Goal: Information Seeking & Learning: Learn about a topic

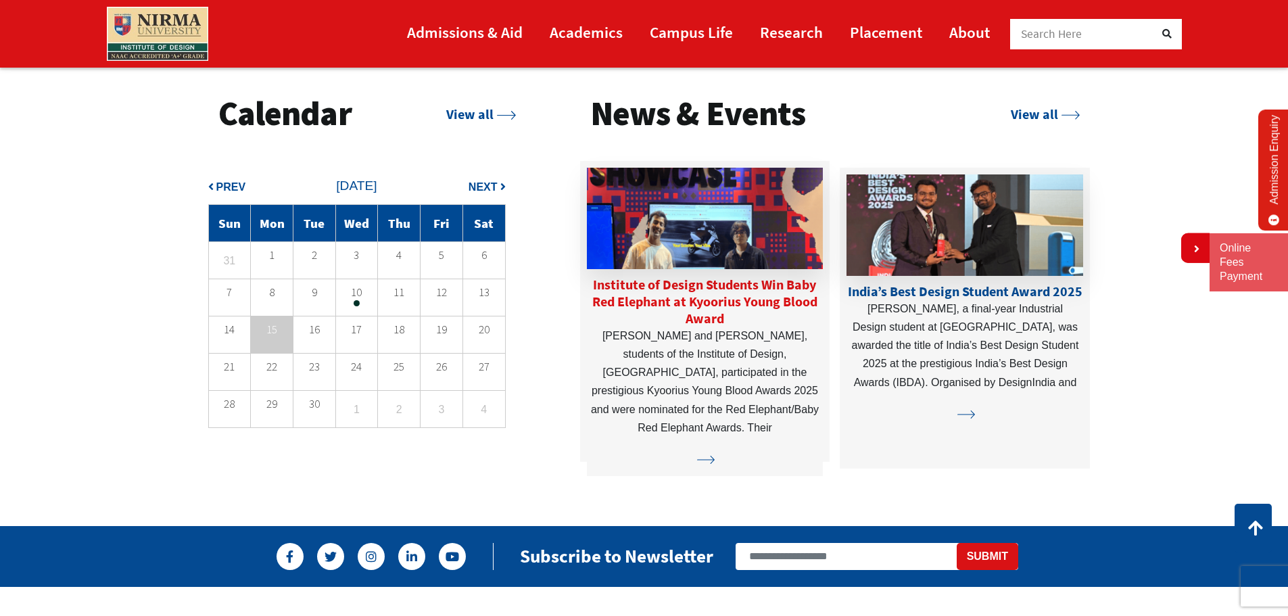
scroll to position [3515, 0]
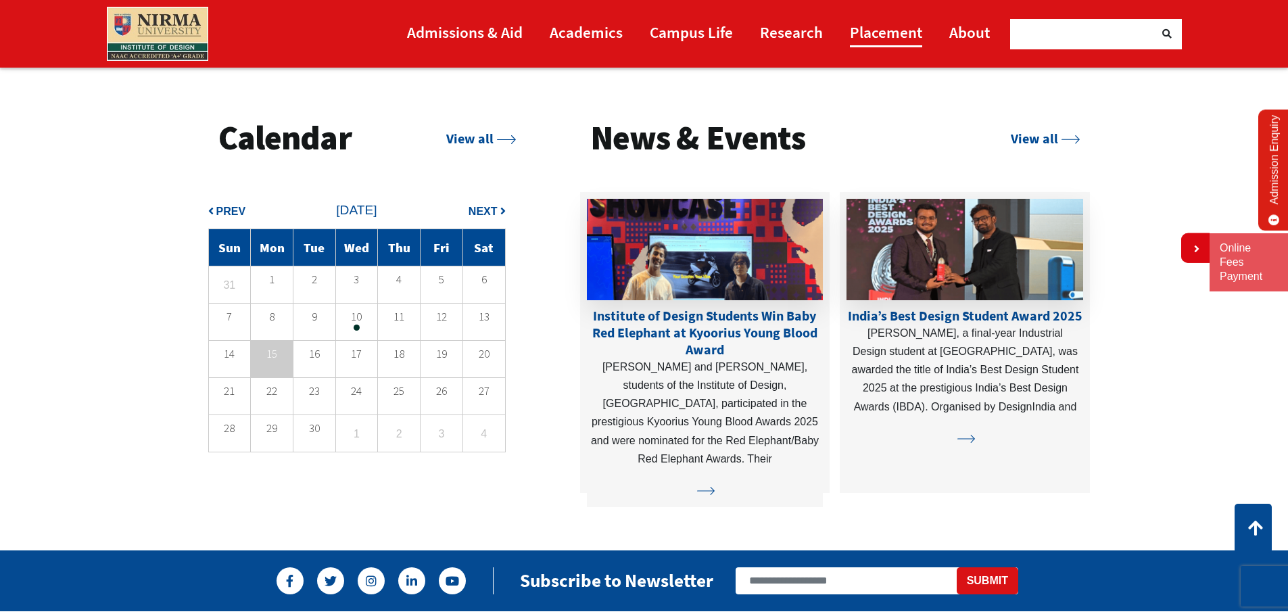
click at [881, 28] on link "Placement" at bounding box center [886, 32] width 72 height 30
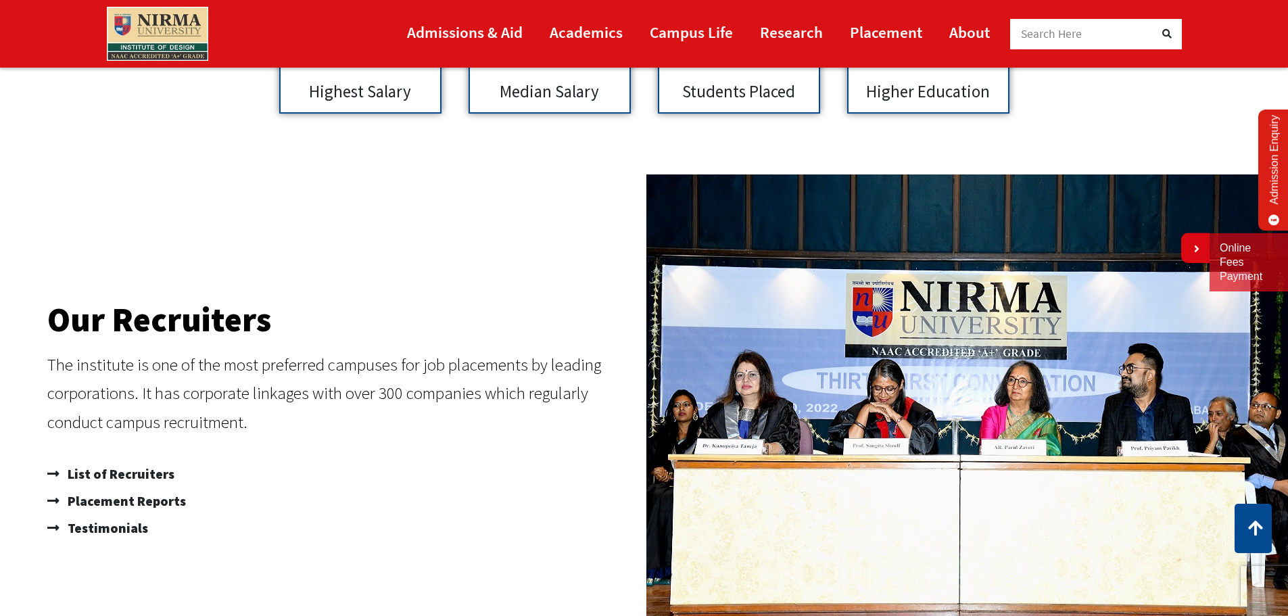
scroll to position [811, 0]
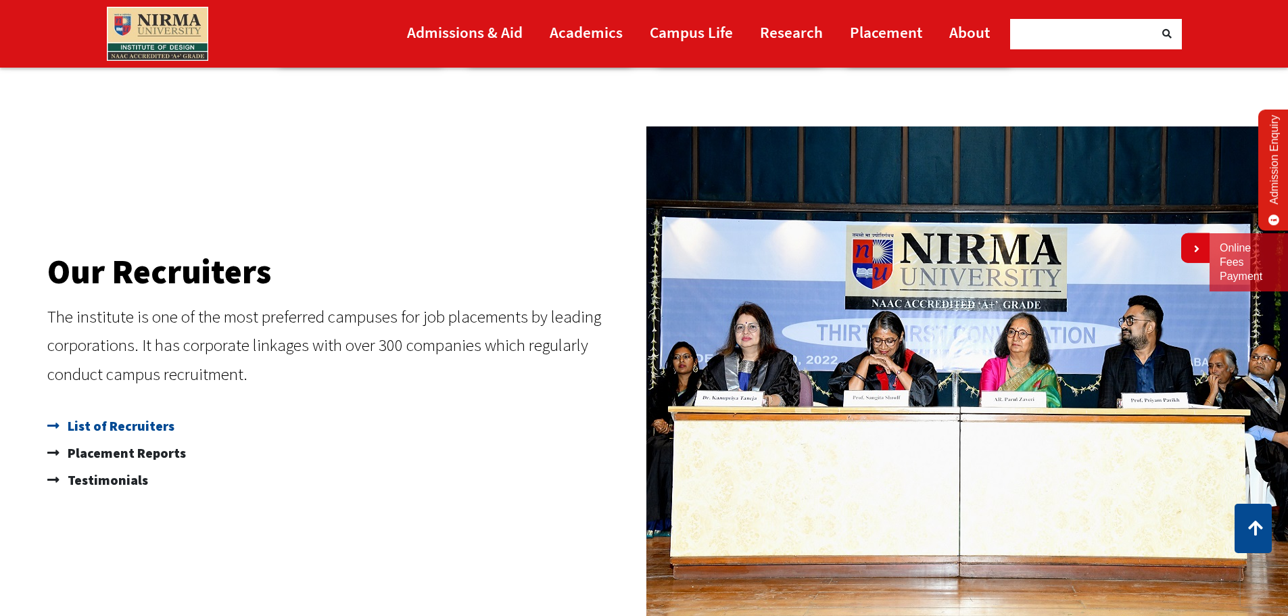
click at [141, 429] on span "List of Recruiters" at bounding box center [119, 425] width 110 height 27
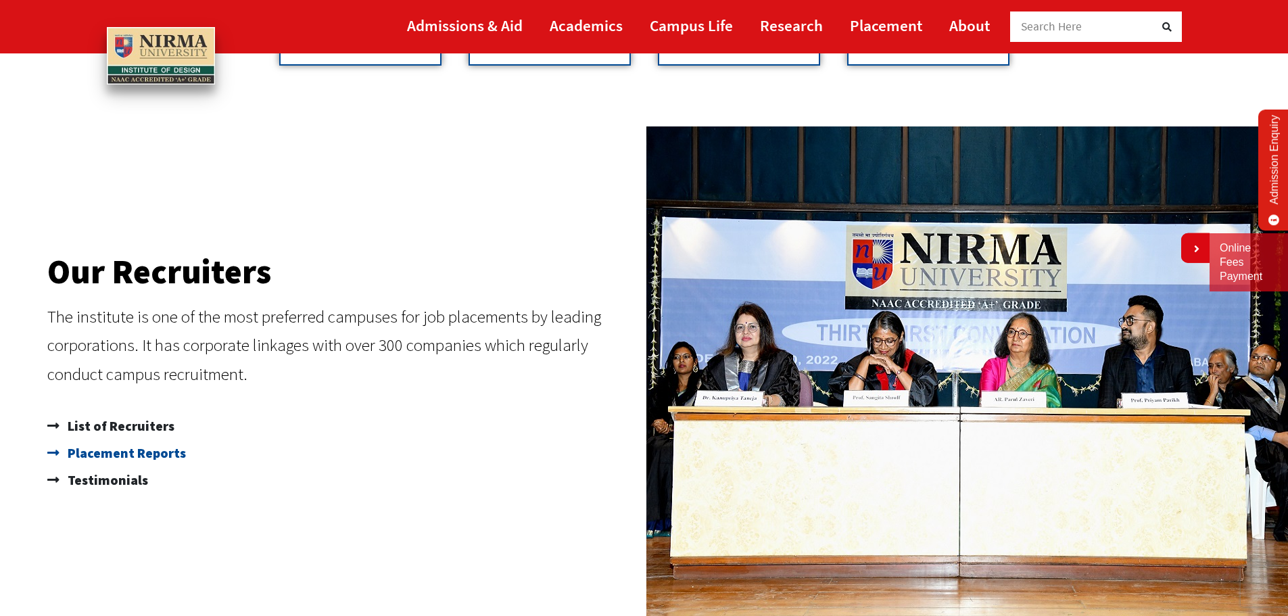
click at [113, 455] on span "Placement Reports" at bounding box center [125, 452] width 122 height 27
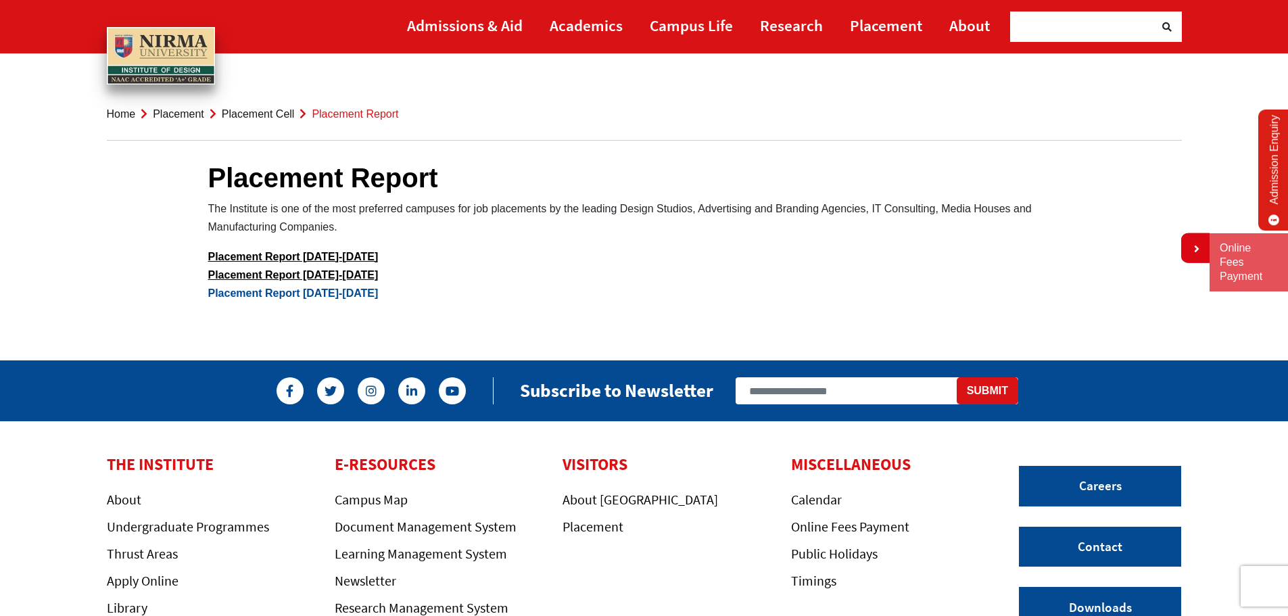
click at [293, 291] on link "Placement Report [DATE]-[DATE]" at bounding box center [293, 292] width 170 height 11
